Goal: Subscribe to service/newsletter

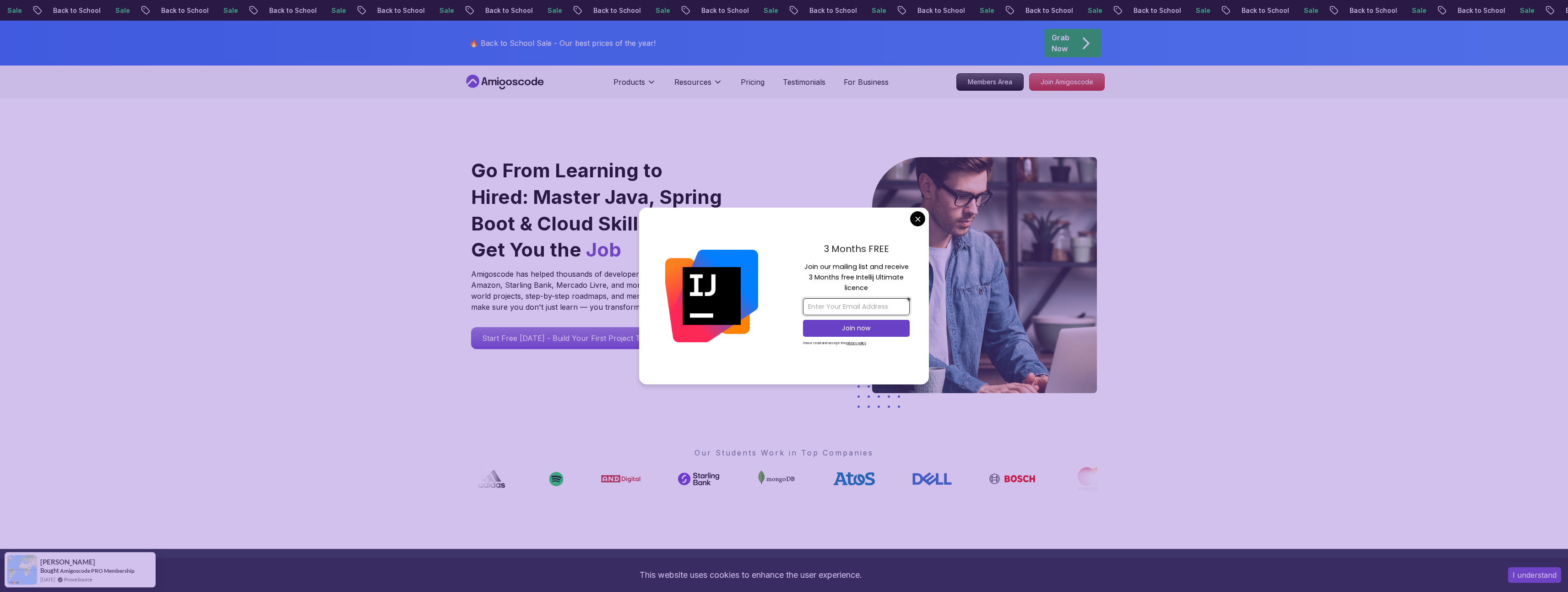
click at [830, 306] on input "email" at bounding box center [856, 307] width 107 height 17
paste input "devkot.aco.rrado@googlemail.com"
type input "devkot.aco.rrado@googlemail.com"
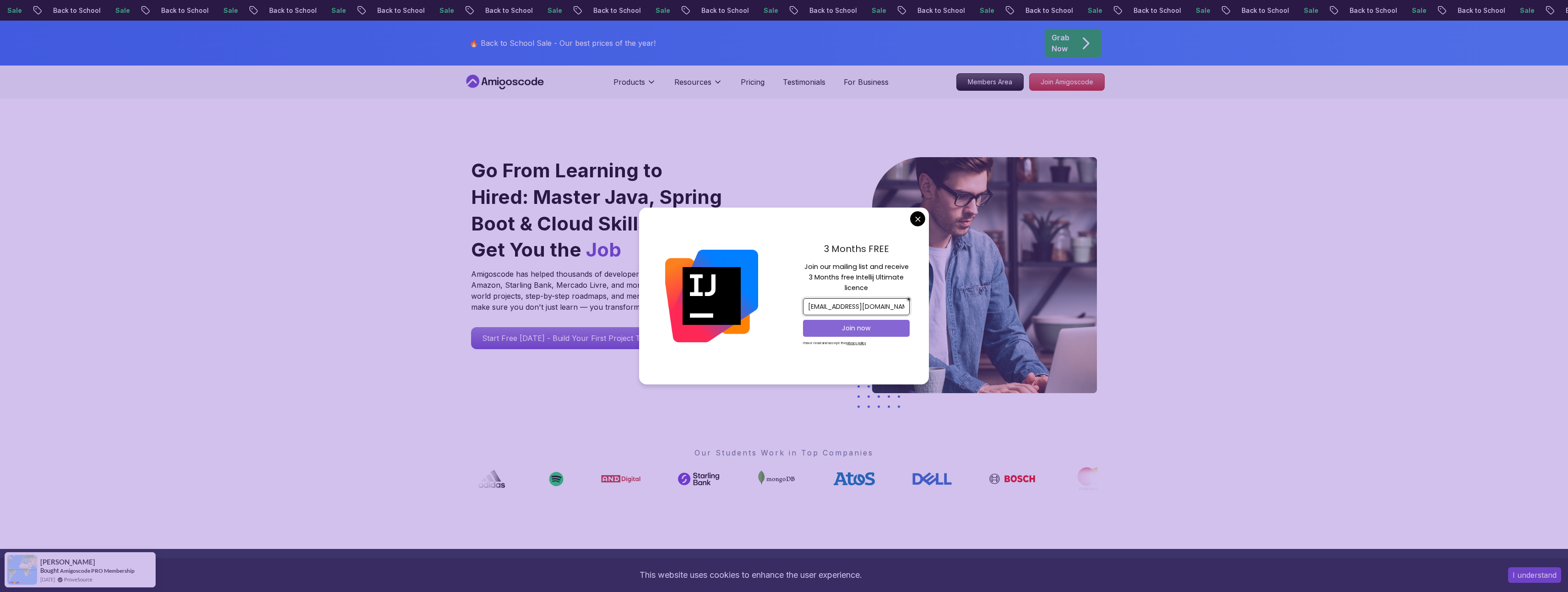
click at [839, 325] on p "Join now" at bounding box center [856, 328] width 87 height 9
